Goal: Navigation & Orientation: Find specific page/section

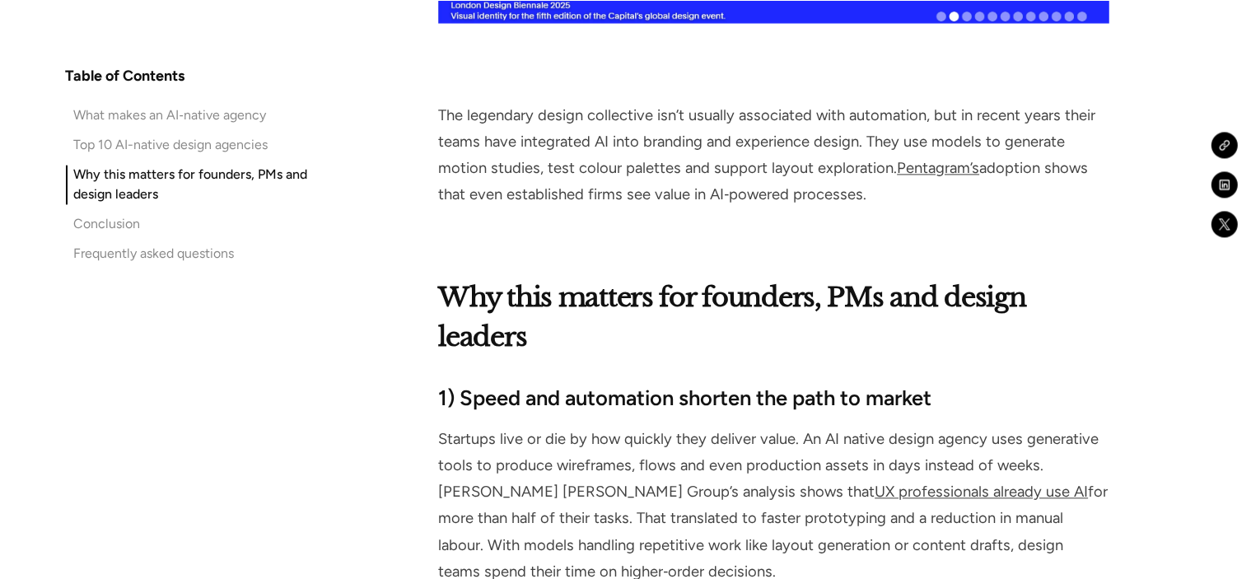
scroll to position [9880, 0]
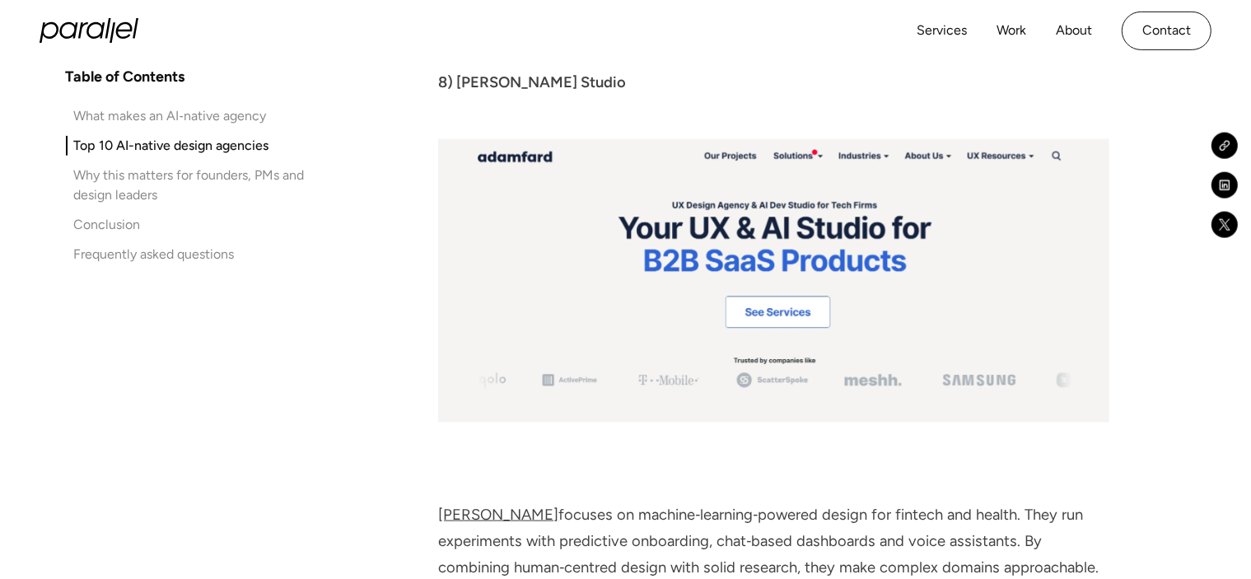
click at [168, 114] on div "What makes an AI‑native agency" at bounding box center [170, 115] width 192 height 20
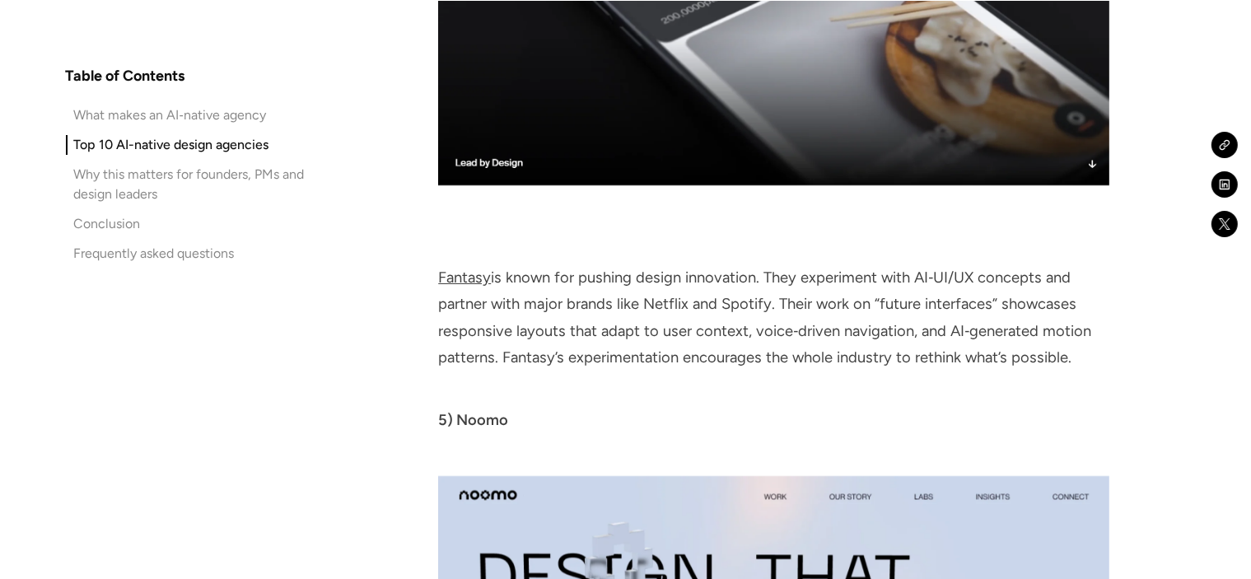
scroll to position [6315, 0]
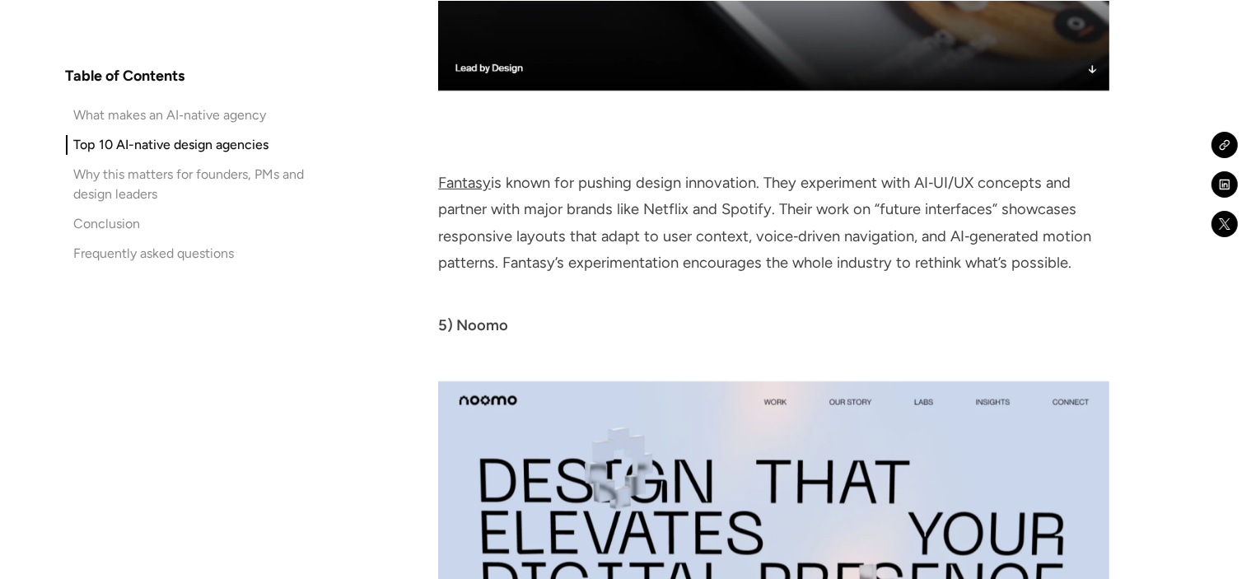
click at [461, 174] on link "Fantasy" at bounding box center [464, 183] width 53 height 18
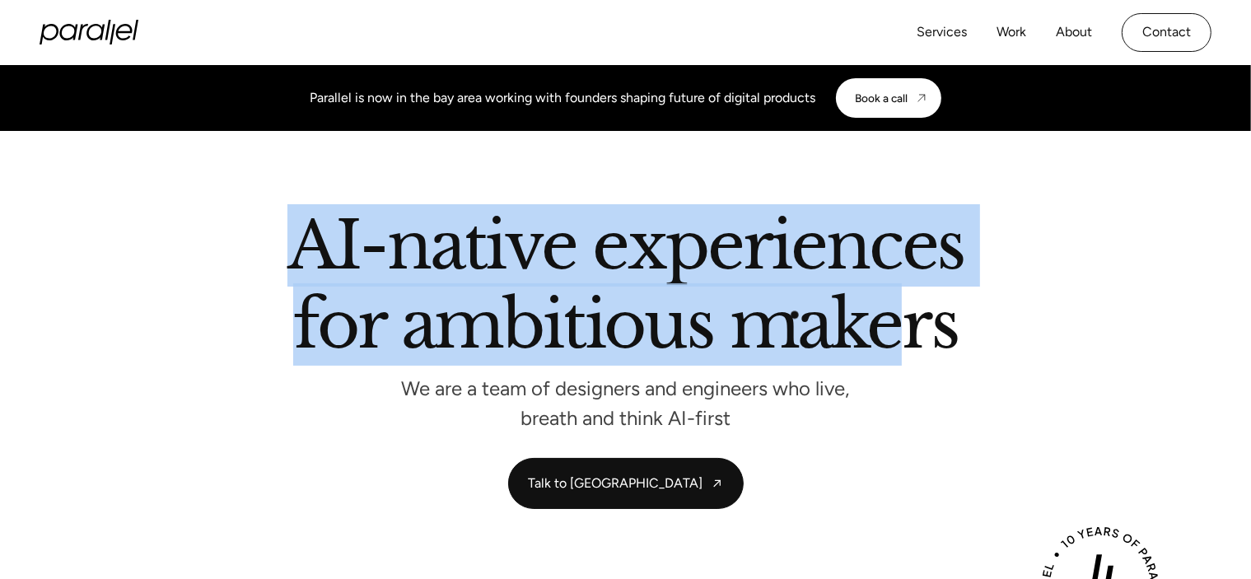
drag, startPoint x: 260, startPoint y: 239, endPoint x: 908, endPoint y: 336, distance: 655.2
click at [906, 335] on h2 "AI-native experiences for ambitious makers" at bounding box center [625, 288] width 939 height 151
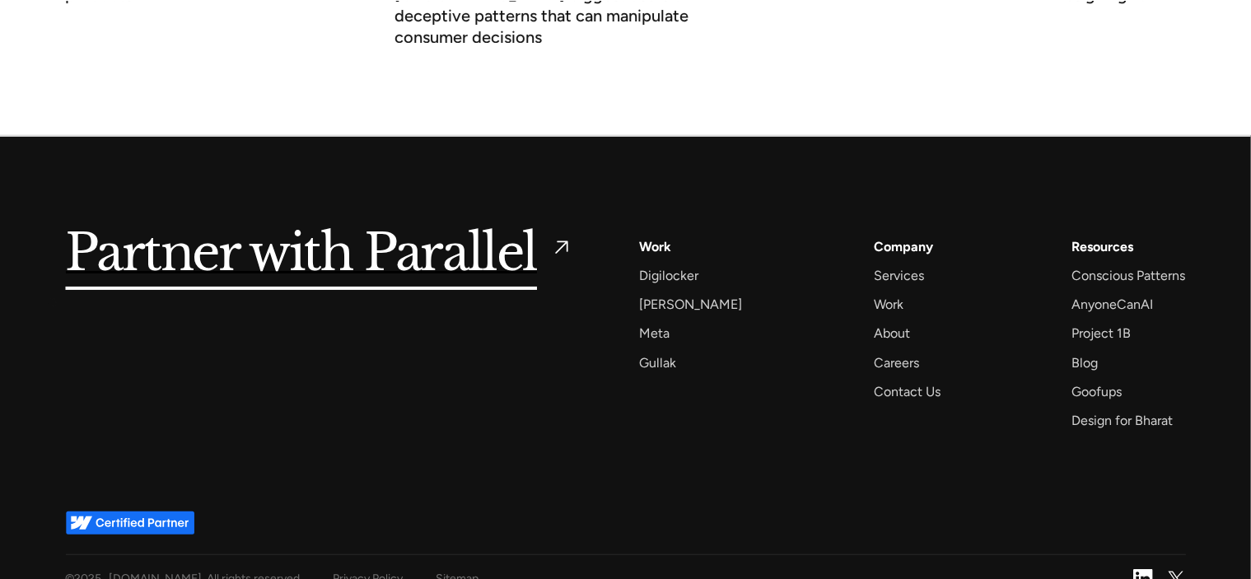
scroll to position [6488, 0]
click at [879, 322] on div "About" at bounding box center [892, 333] width 36 height 22
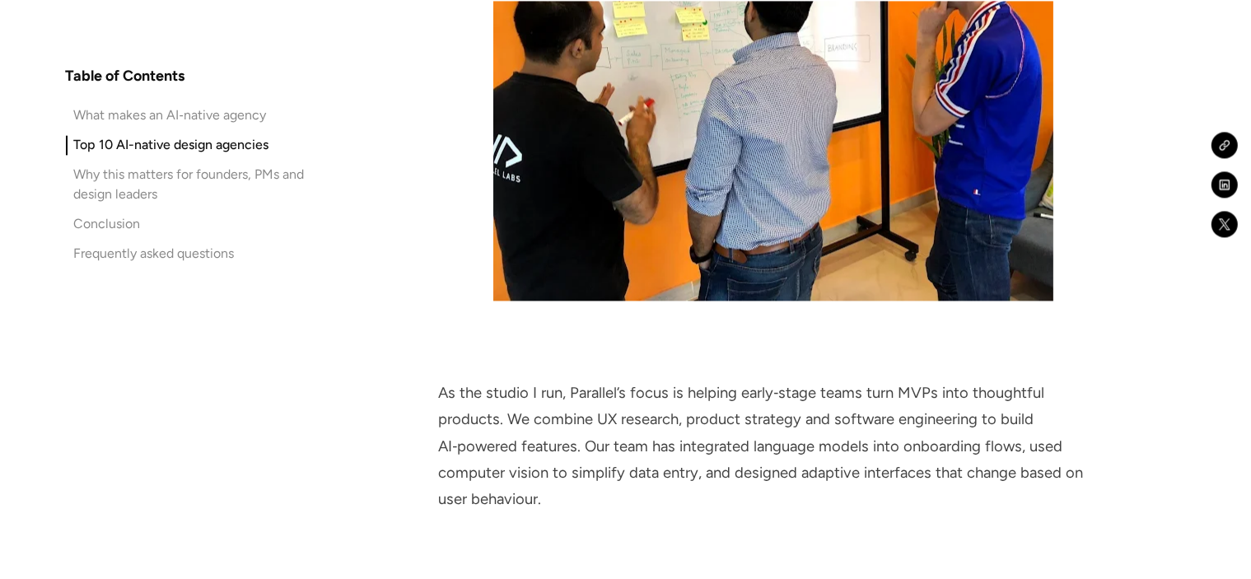
scroll to position [3680, 0]
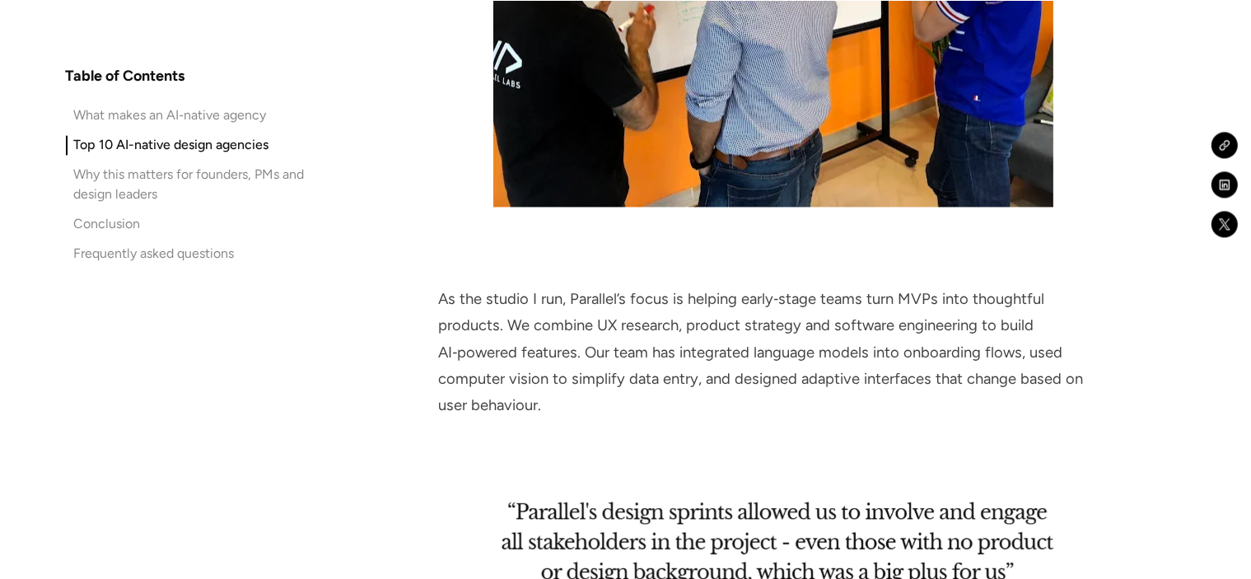
drag, startPoint x: 1023, startPoint y: 354, endPoint x: 408, endPoint y: 274, distance: 620.2
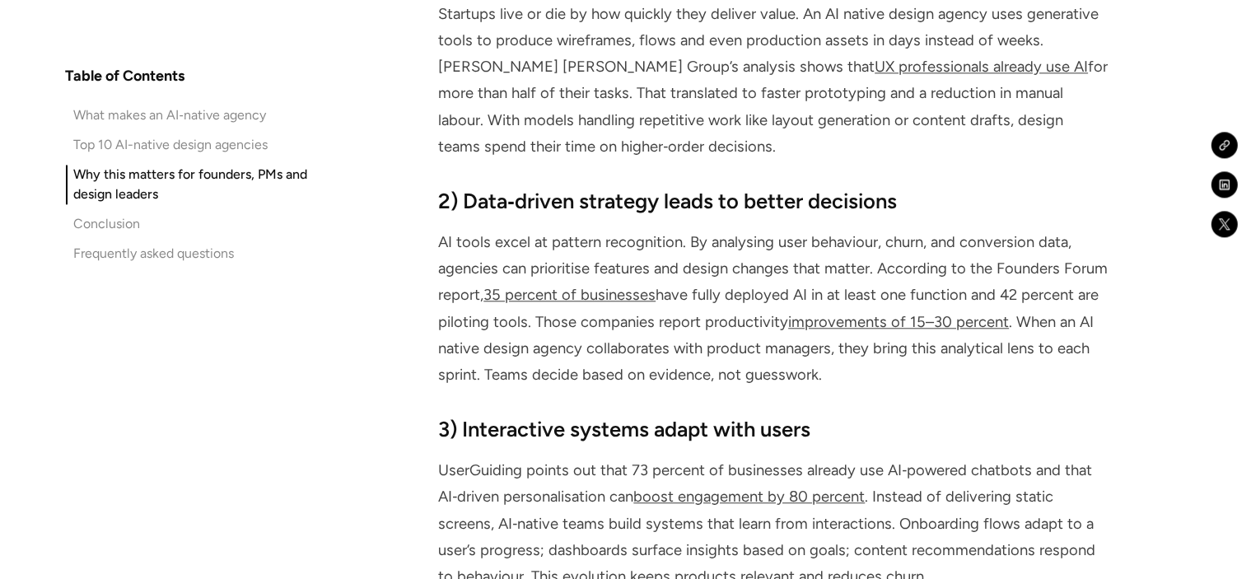
scroll to position [10432, 0]
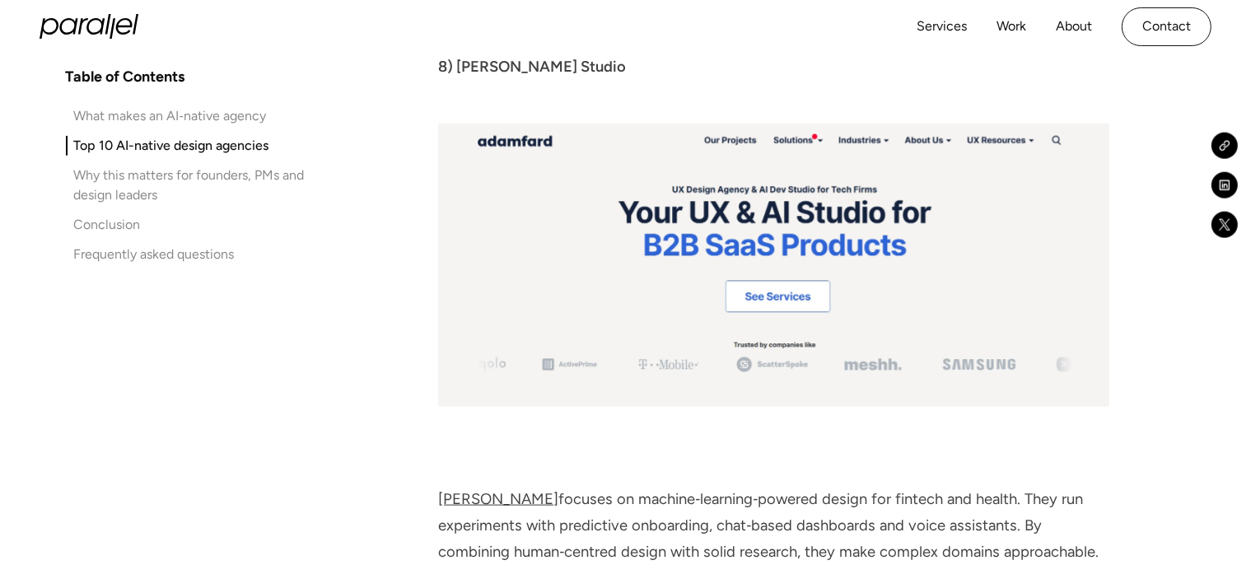
scroll to position [8316, 0]
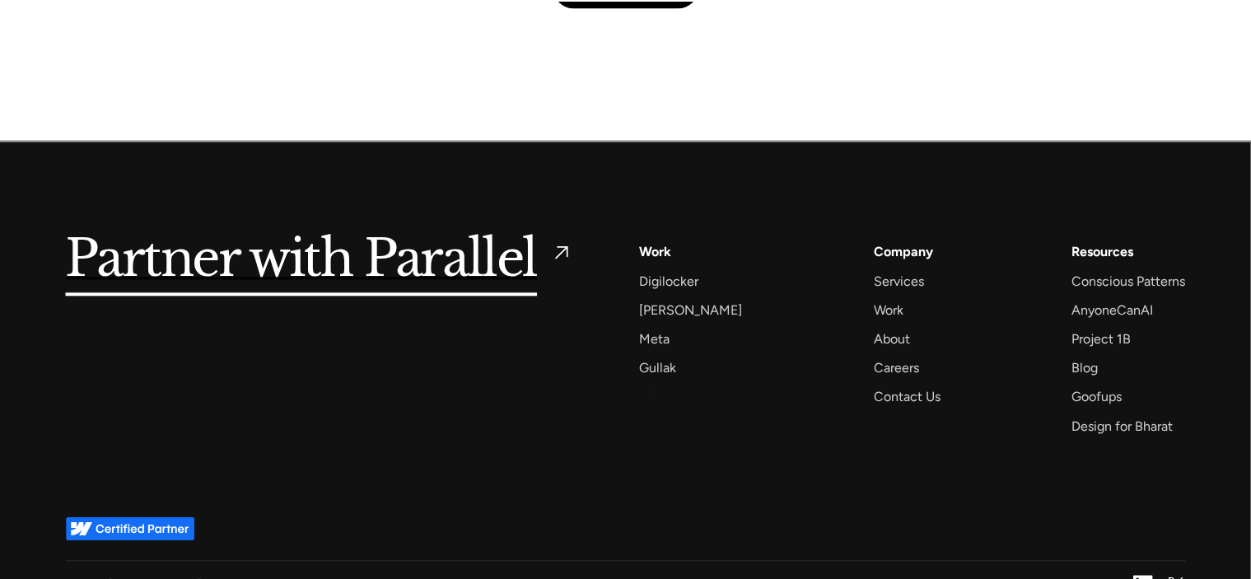
scroll to position [4031, 0]
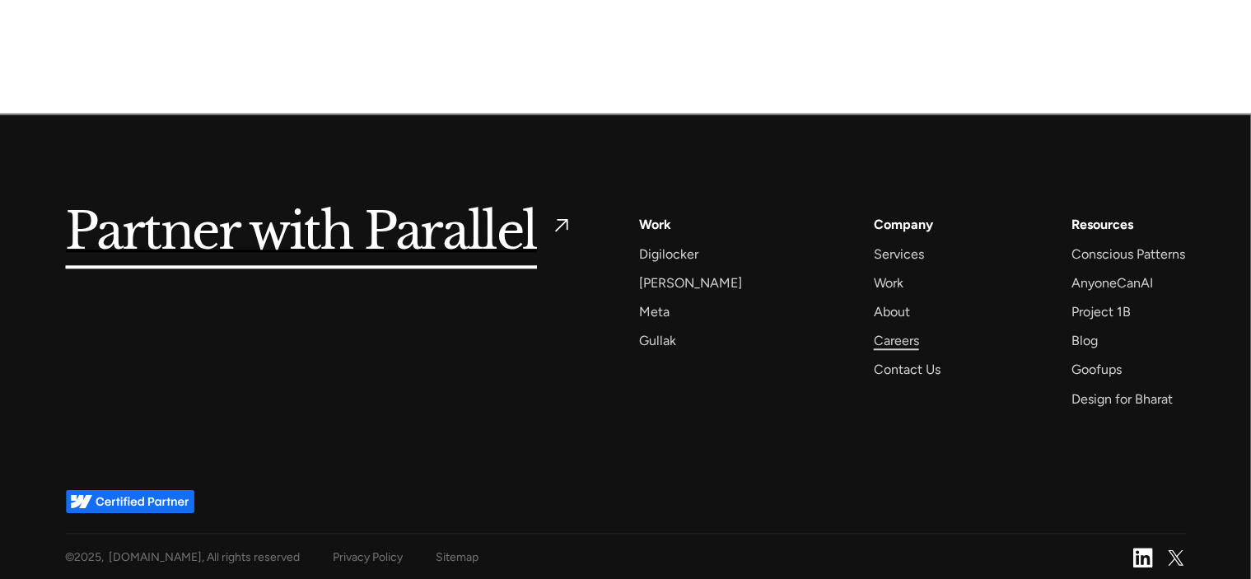
click at [874, 338] on div "Careers" at bounding box center [896, 340] width 45 height 22
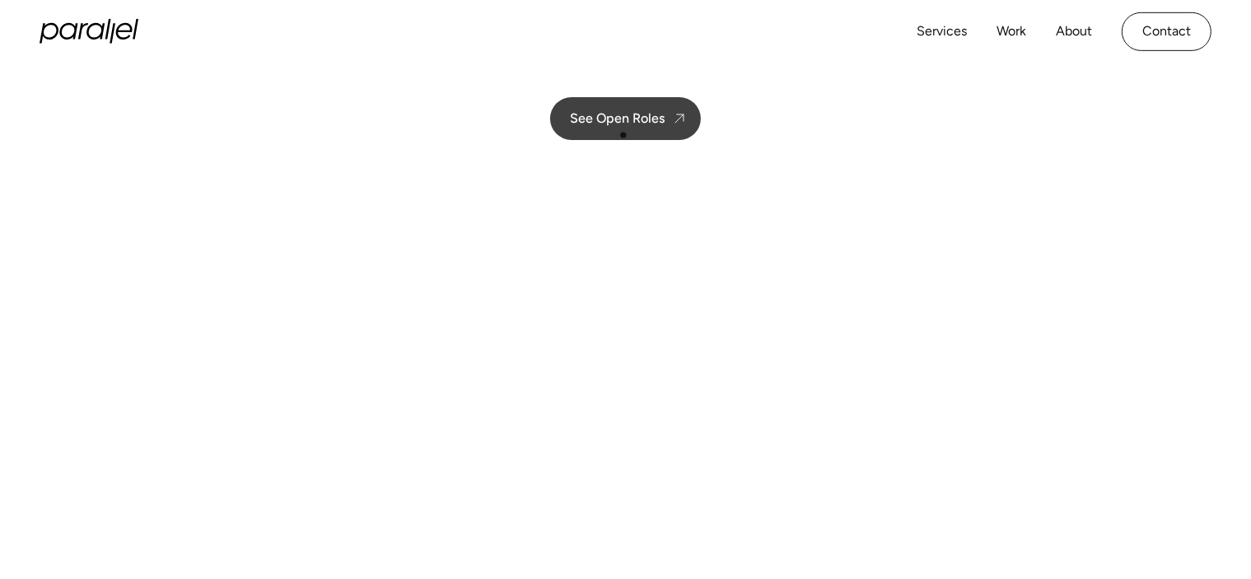
click at [622, 128] on link "See Open Roles" at bounding box center [625, 118] width 151 height 43
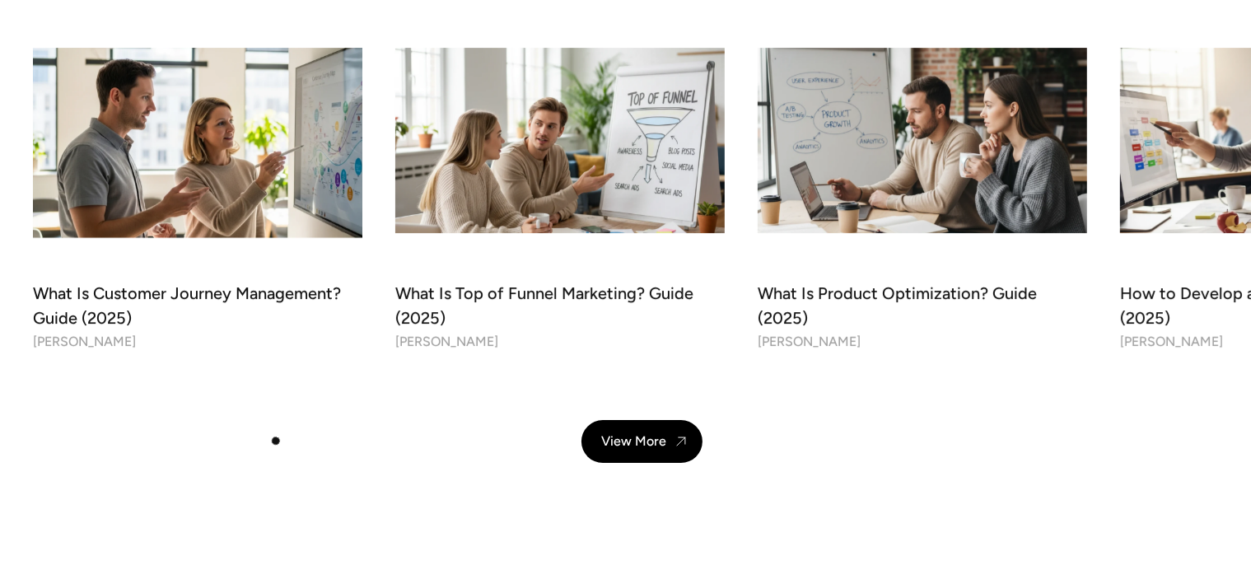
scroll to position [5566, 0]
